Goal: Navigation & Orientation: Find specific page/section

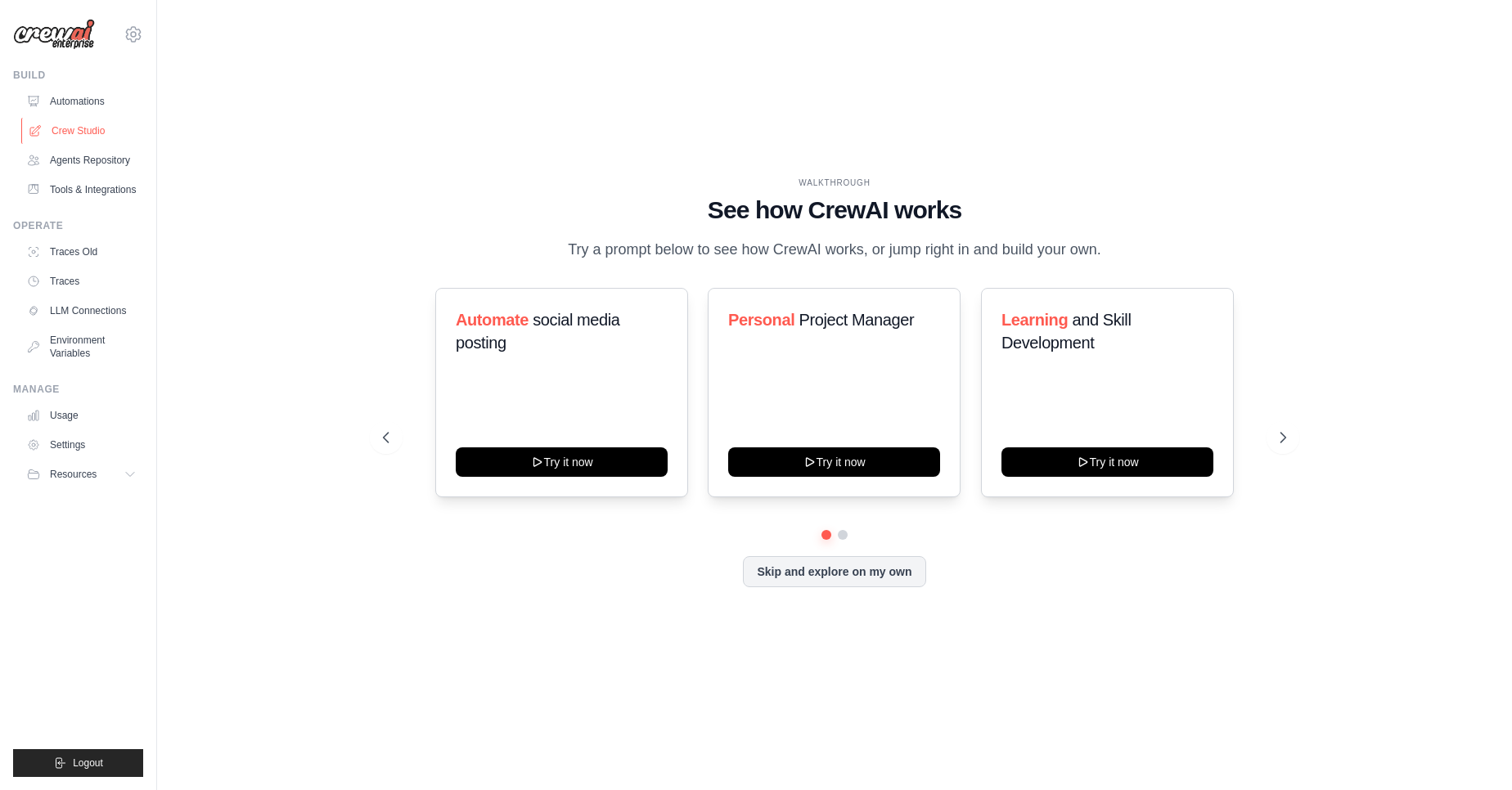
click at [88, 139] on link "Crew Studio" at bounding box center [83, 130] width 124 height 26
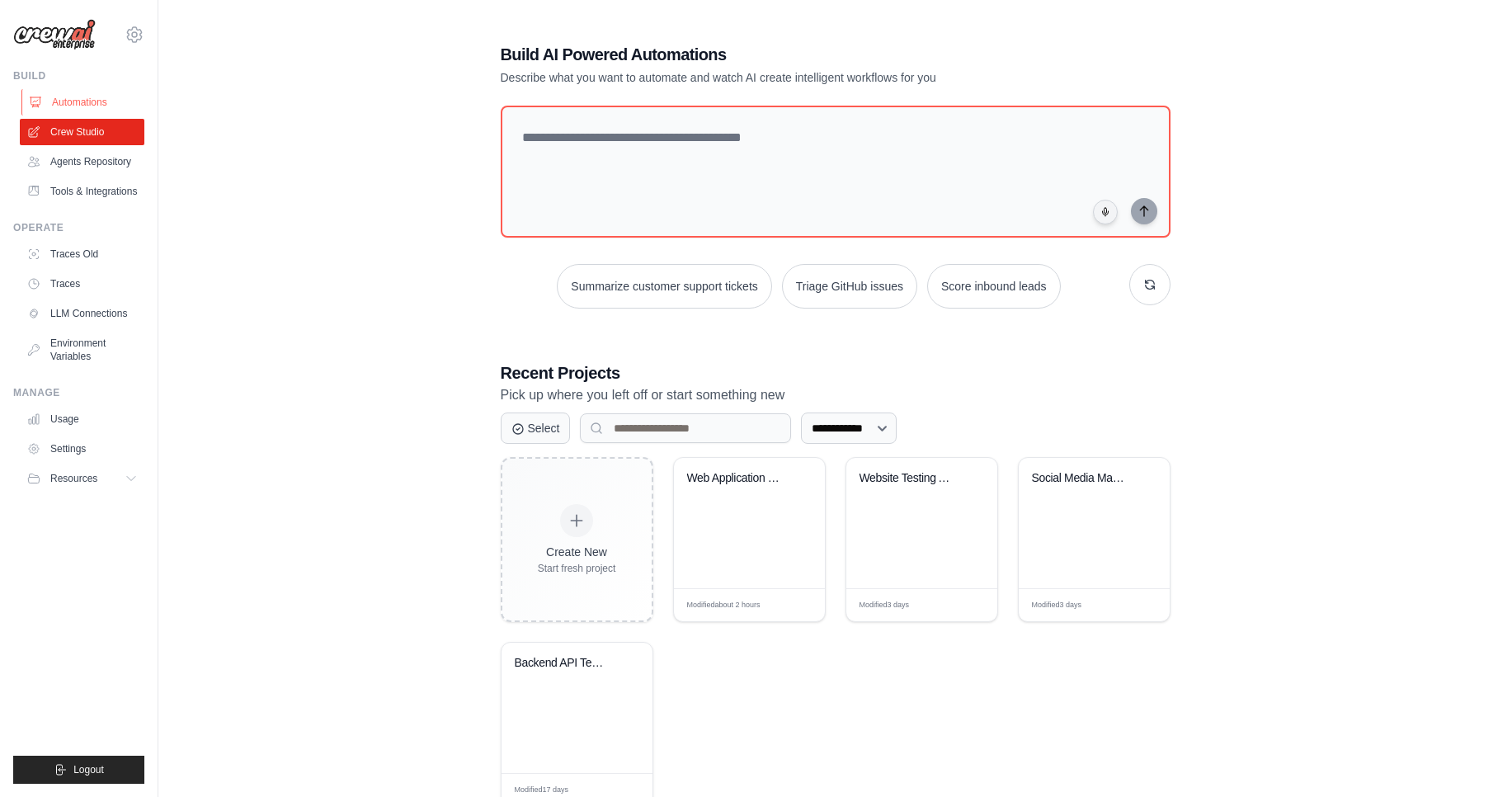
click at [91, 111] on link "Automations" at bounding box center [84, 102] width 125 height 26
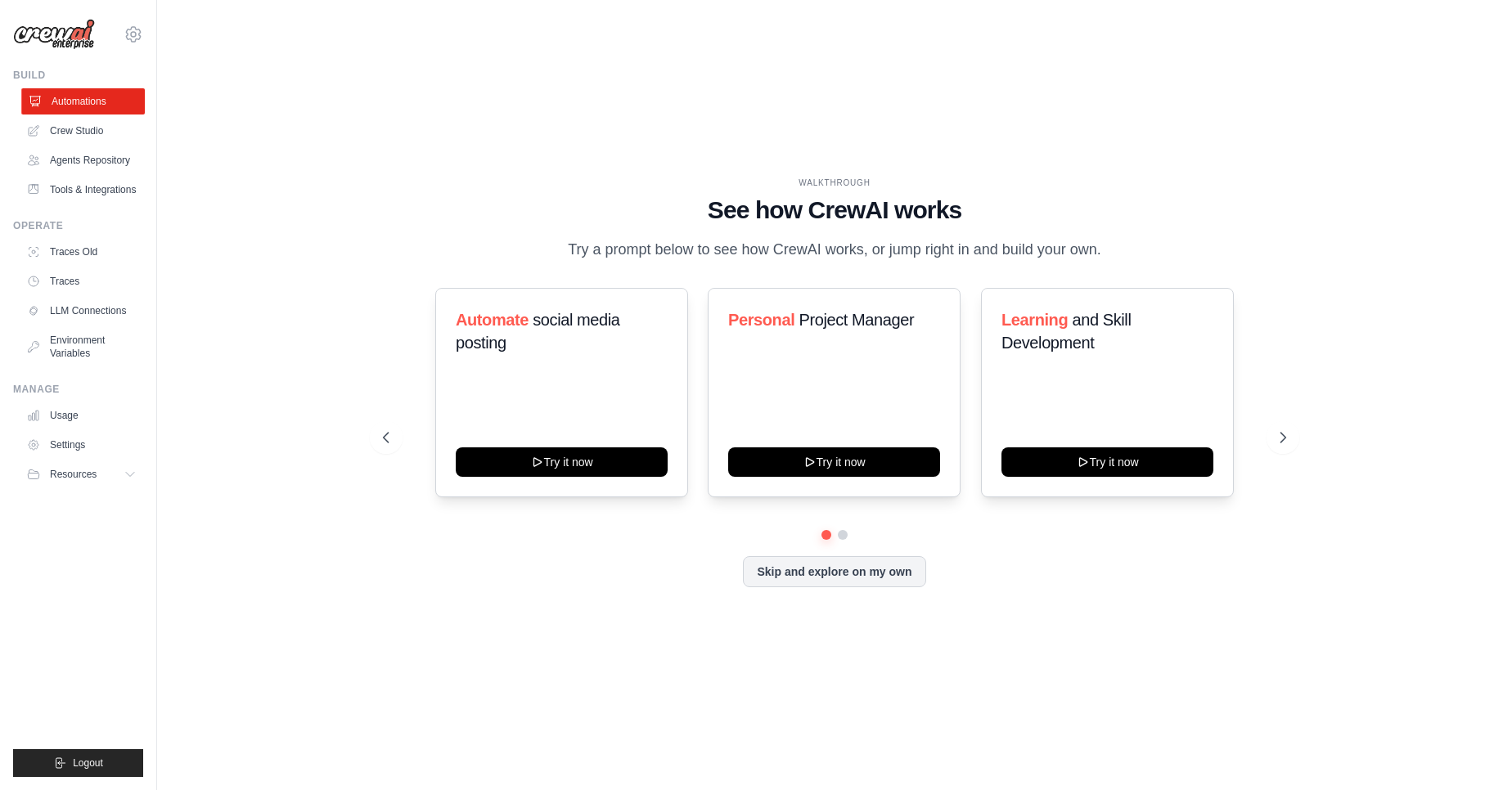
click at [99, 112] on link "Automations" at bounding box center [83, 101] width 124 height 26
click at [107, 135] on link "Crew Studio" at bounding box center [83, 130] width 124 height 26
